Goal: Transaction & Acquisition: Purchase product/service

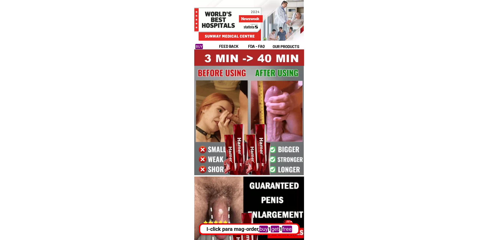
drag, startPoint x: 221, startPoint y: 14, endPoint x: 286, endPoint y: 52, distance: 75.5
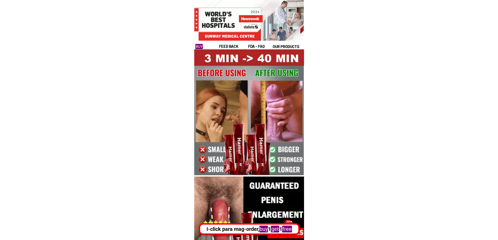
click at [274, 34] on div "feed back fda - FAQ our products buy now" at bounding box center [249, 31] width 110 height 38
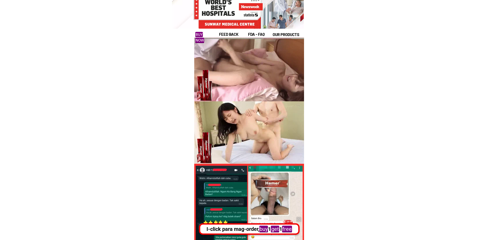
scroll to position [10103, 0]
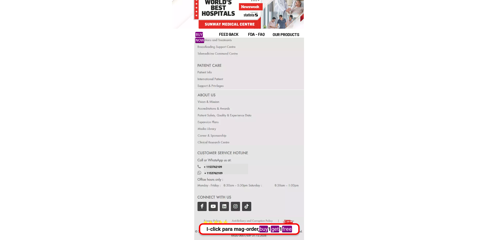
click at [214, 221] on div at bounding box center [216, 222] width 4 height 5
click at [213, 221] on div "I-click para mag-order, buy 1 get 1 free" at bounding box center [248, 226] width 100 height 17
click at [261, 222] on div "I-click para mag-order, buy 1 get 1 free" at bounding box center [249, 226] width 101 height 17
click at [267, 221] on div "I-click para mag-order, buy 1 get 1 free" at bounding box center [249, 226] width 101 height 17
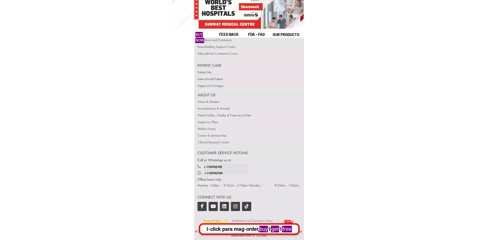
click at [202, 208] on div at bounding box center [249, 181] width 110 height 72
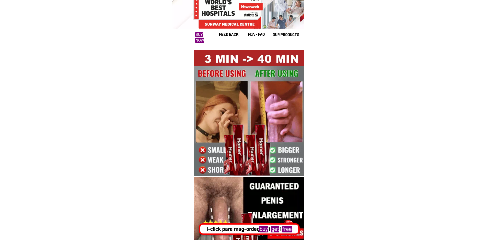
scroll to position [10103, 0]
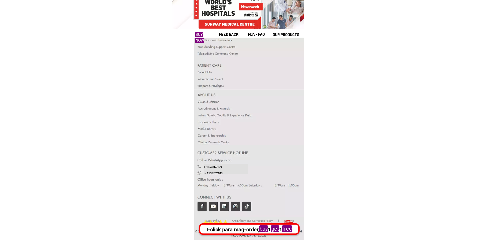
drag, startPoint x: 200, startPoint y: 206, endPoint x: 172, endPoint y: 151, distance: 62.5
click at [200, 206] on div at bounding box center [249, 181] width 110 height 72
